Goal: Leave review/rating

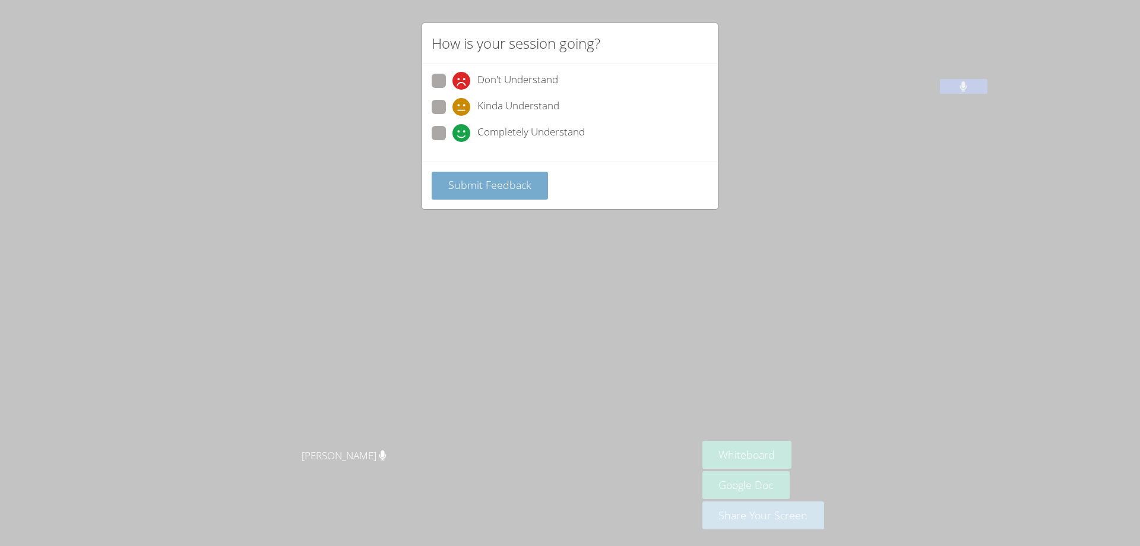
click at [495, 179] on span "Submit Feedback" at bounding box center [489, 185] width 83 height 14
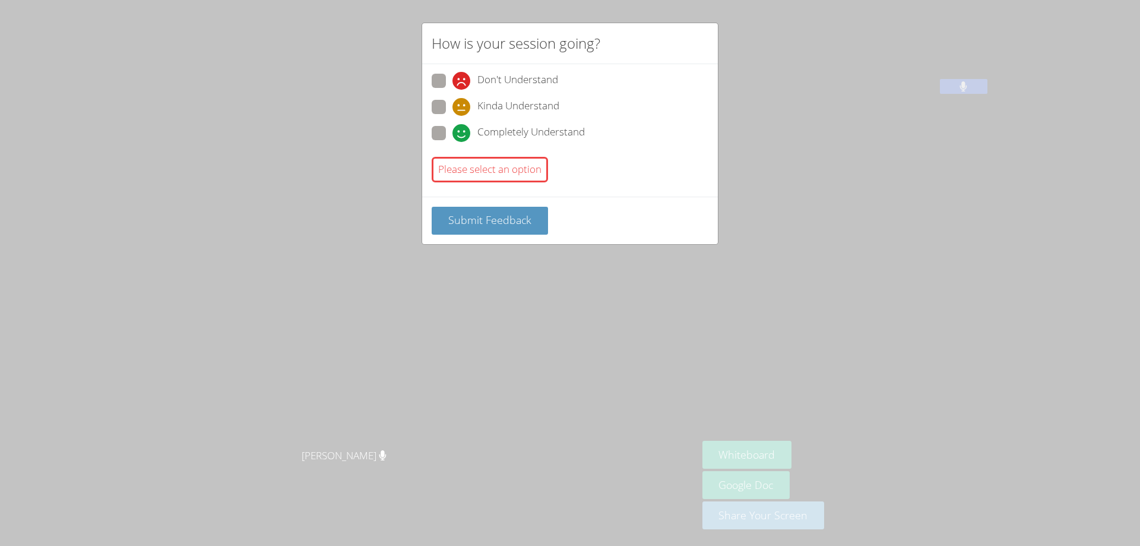
click at [453, 116] on span at bounding box center [453, 116] width 0 height 0
click at [453, 105] on input "Kinda Understand" at bounding box center [458, 105] width 10 height 10
radio input "true"
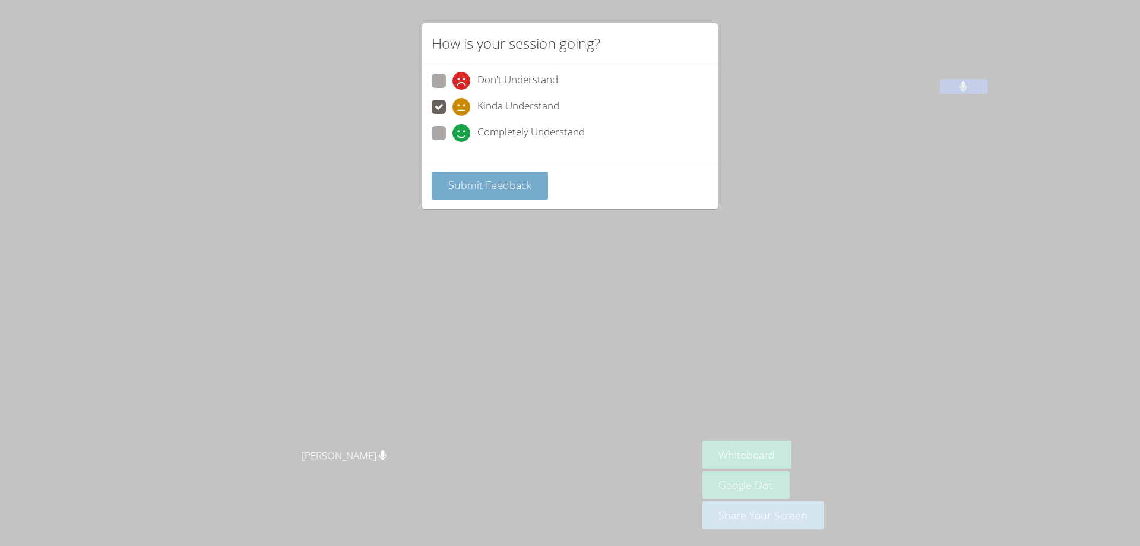
click at [494, 184] on span "Submit Feedback" at bounding box center [489, 185] width 83 height 14
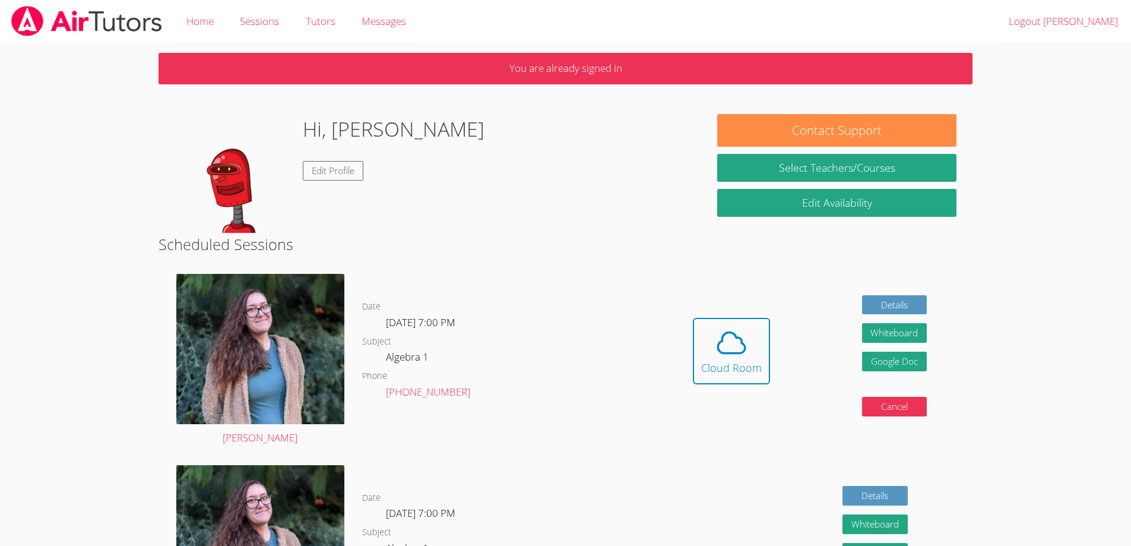
drag, startPoint x: 479, startPoint y: 178, endPoint x: 578, endPoint y: 174, distance: 99.3
drag, startPoint x: 578, startPoint y: 174, endPoint x: 537, endPoint y: 129, distance: 60.5
click at [537, 129] on div "Hi, [PERSON_NAME] Edit Profile" at bounding box center [430, 173] width 510 height 119
